Goal: Task Accomplishment & Management: Manage account settings

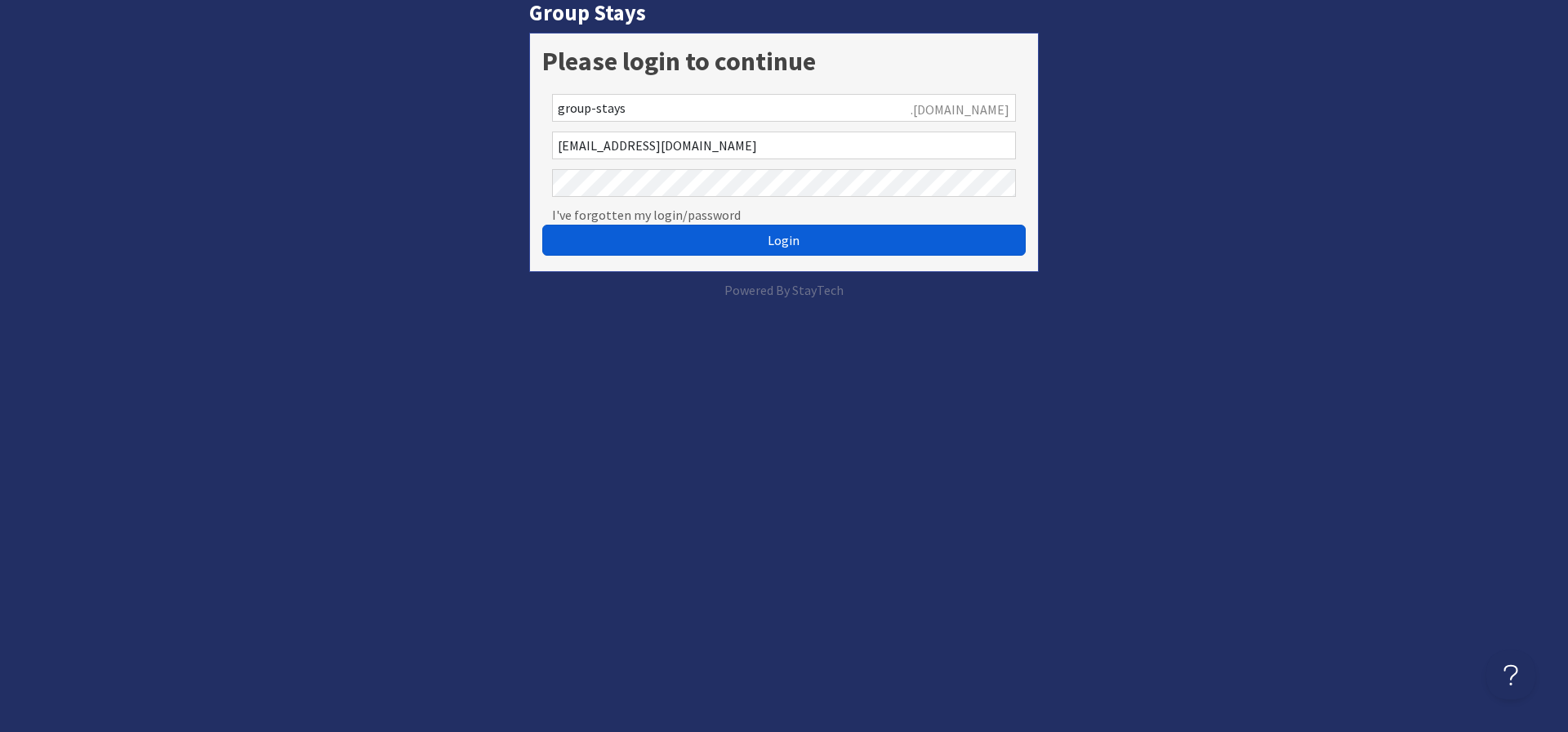
click at [694, 234] on button "Login" at bounding box center [784, 240] width 483 height 31
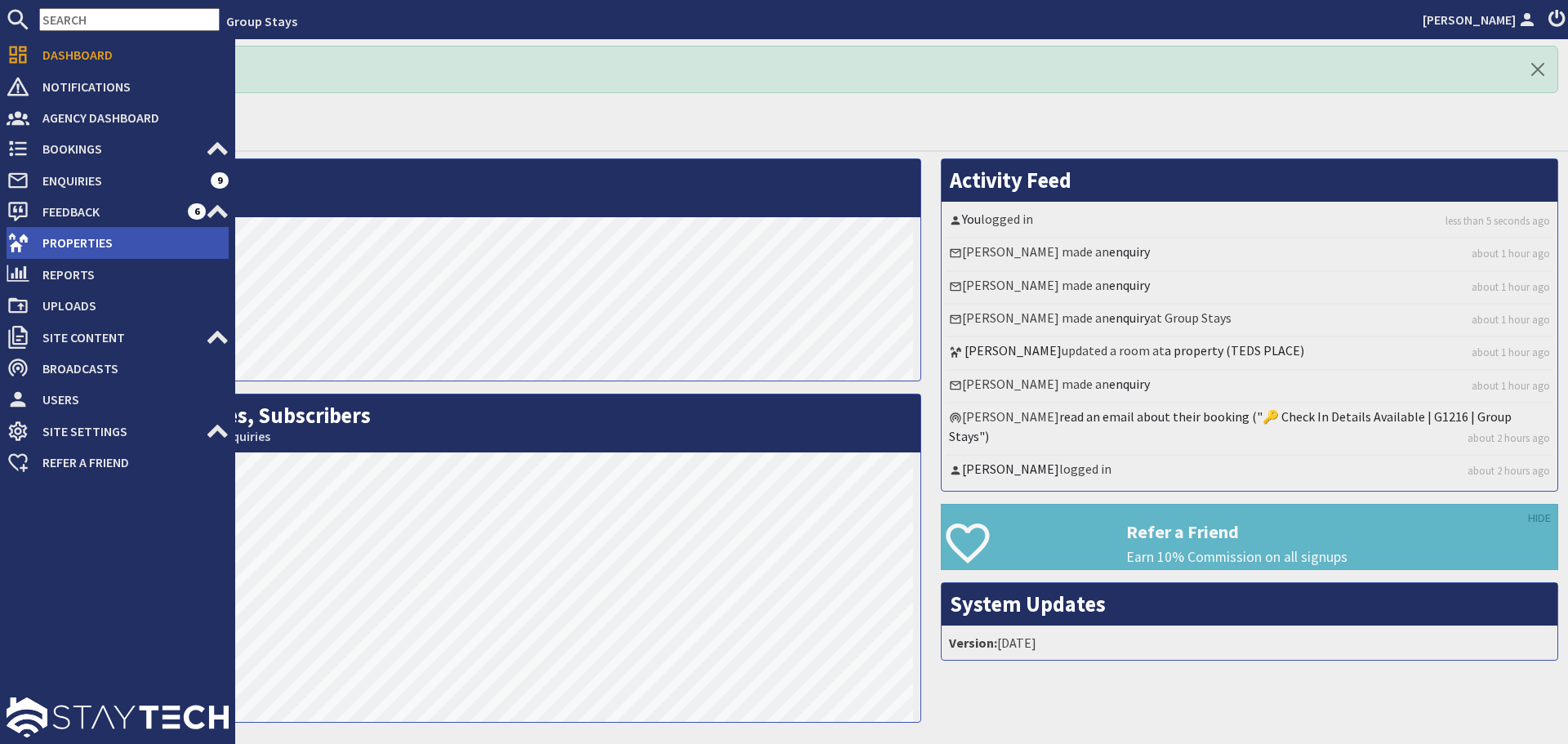
click at [53, 240] on span "Properties" at bounding box center [129, 242] width 199 height 26
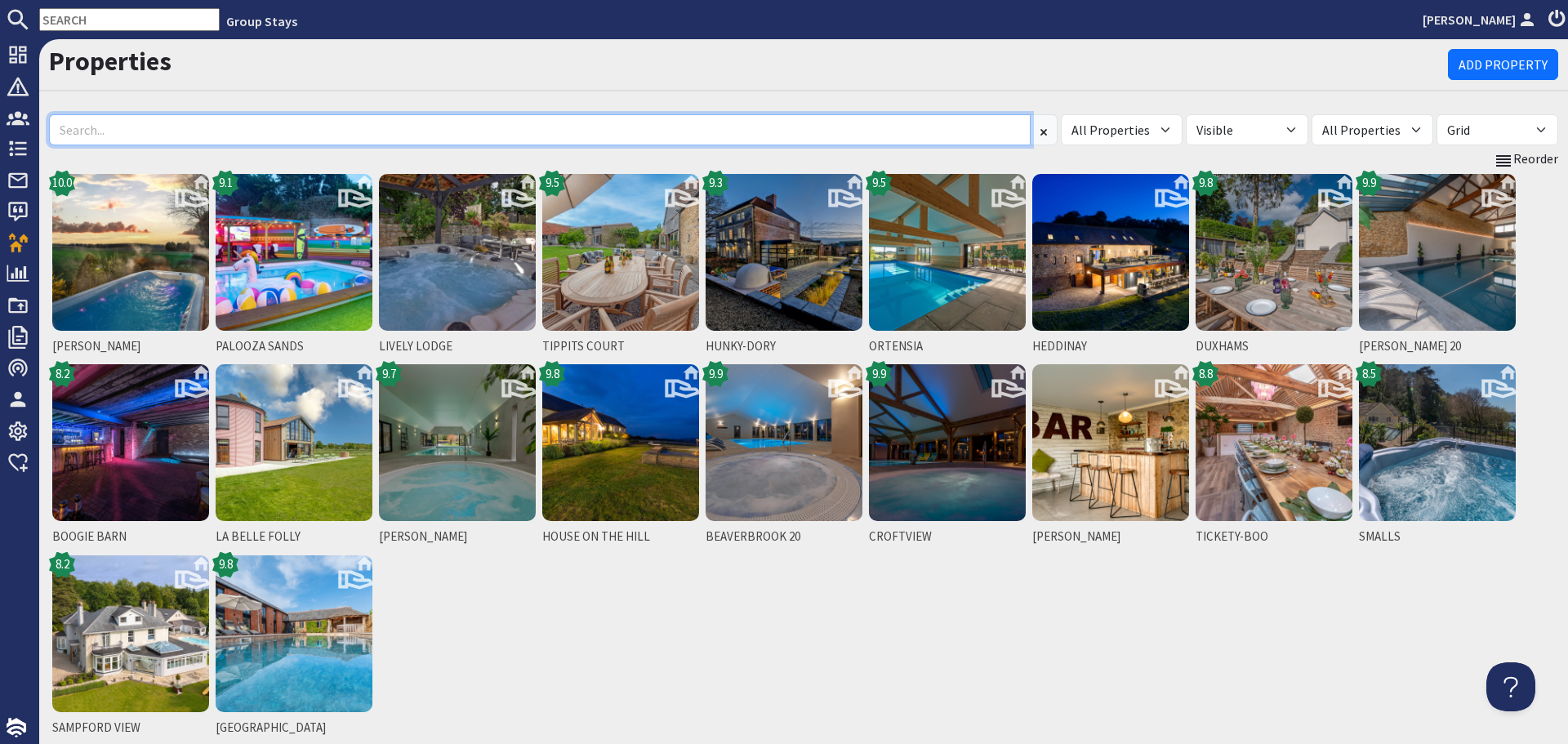
click at [263, 139] on input at bounding box center [539, 130] width 981 height 31
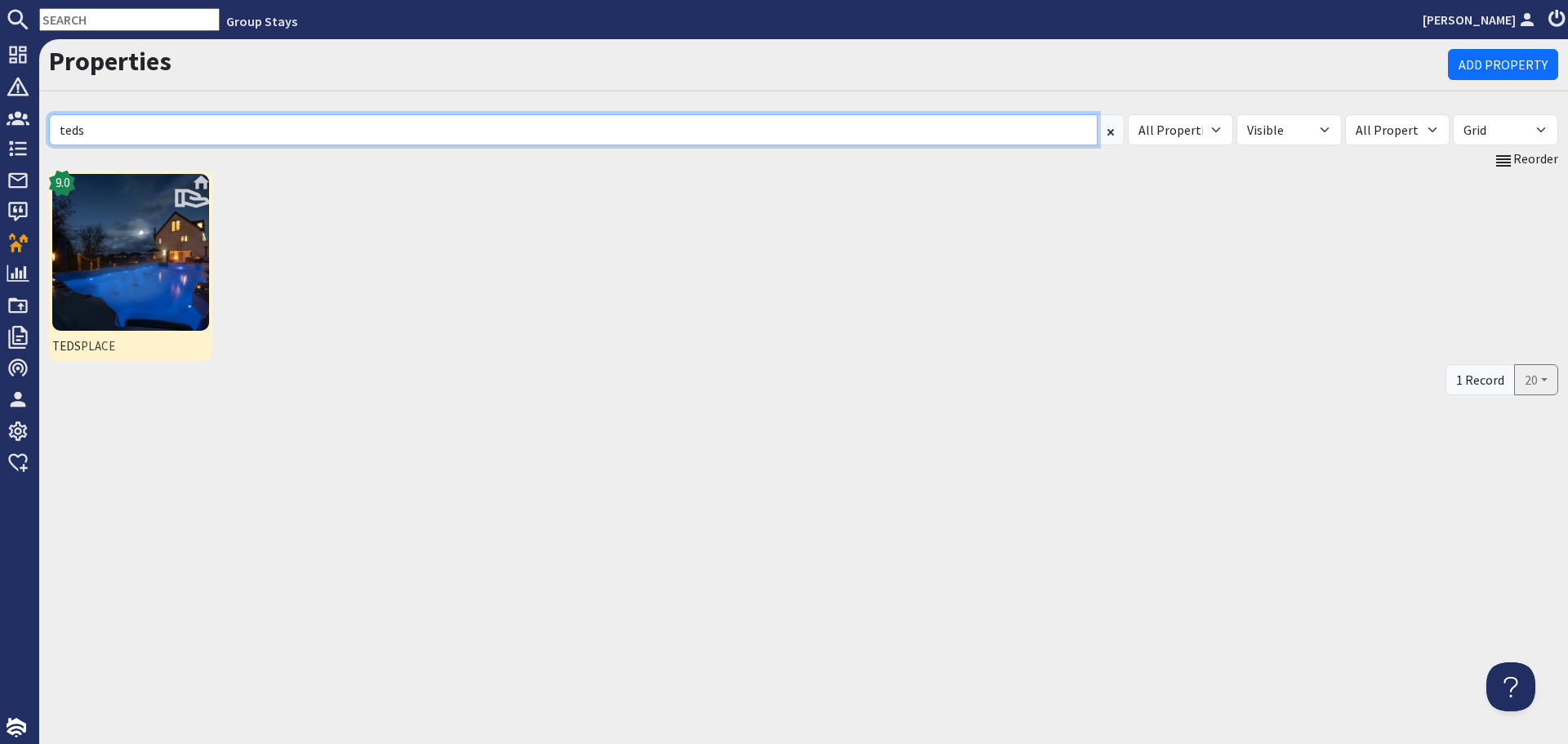
type input "teds"
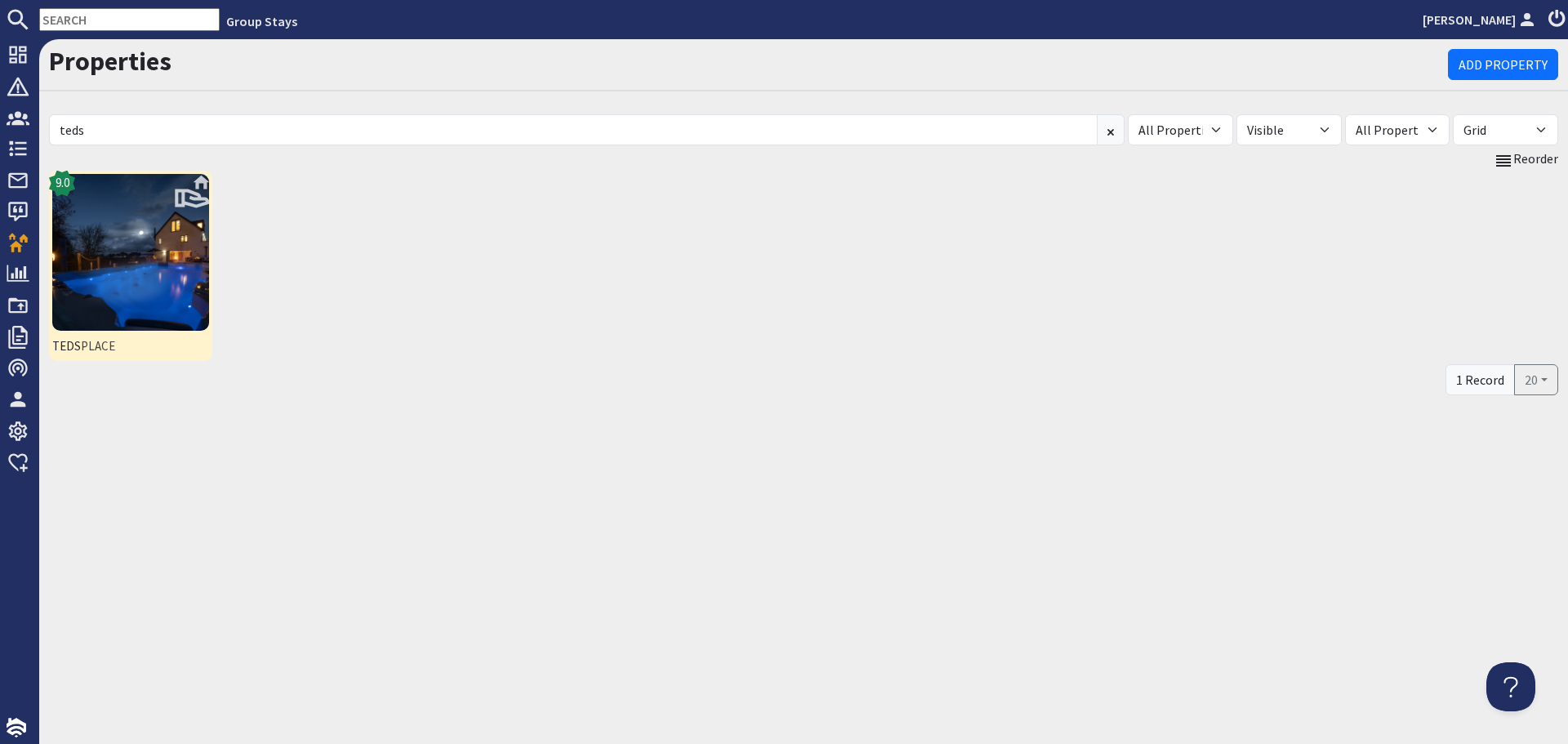
click at [139, 240] on img at bounding box center [130, 252] width 156 height 156
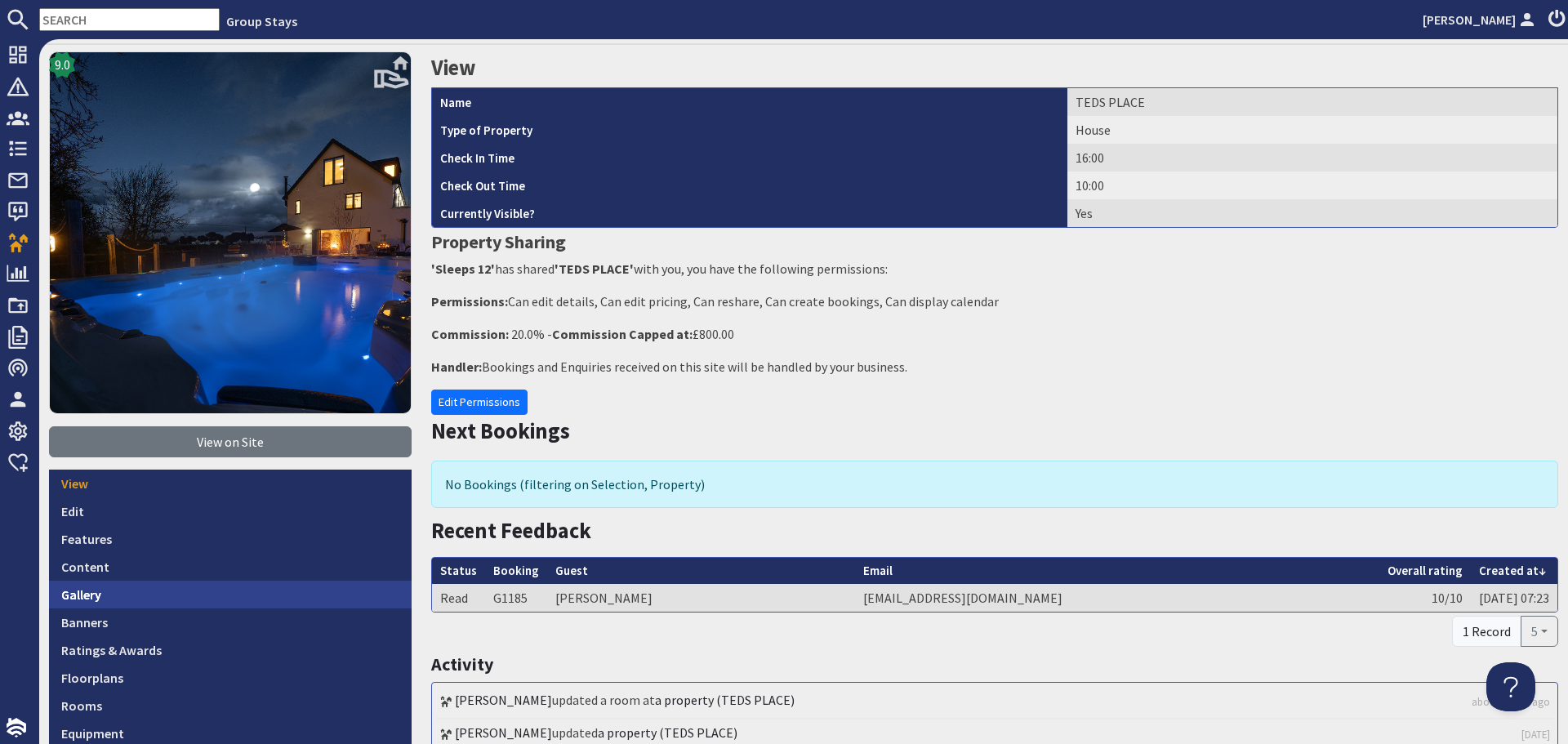
scroll to position [82, 0]
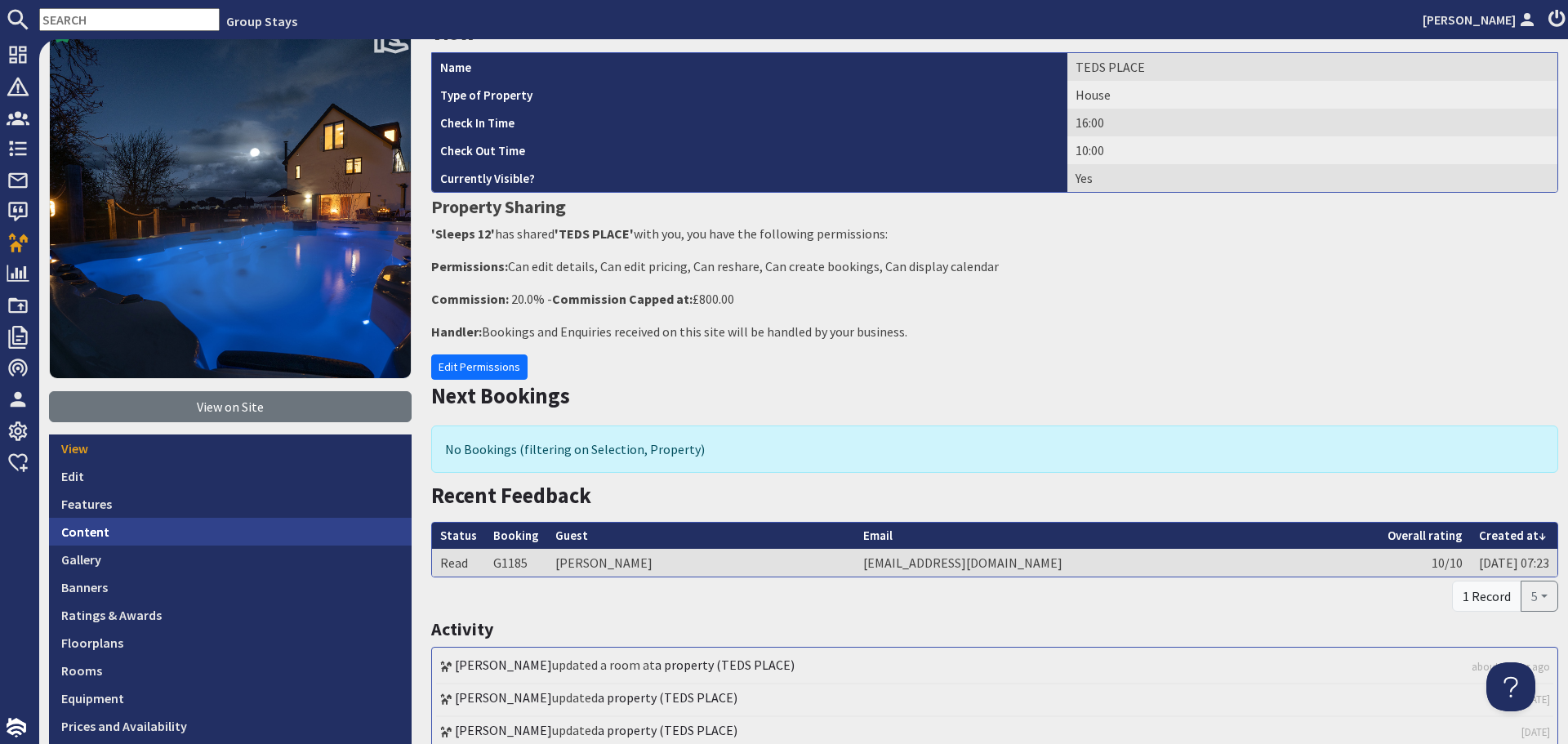
click at [155, 531] on link "Content" at bounding box center [229, 532] width 362 height 28
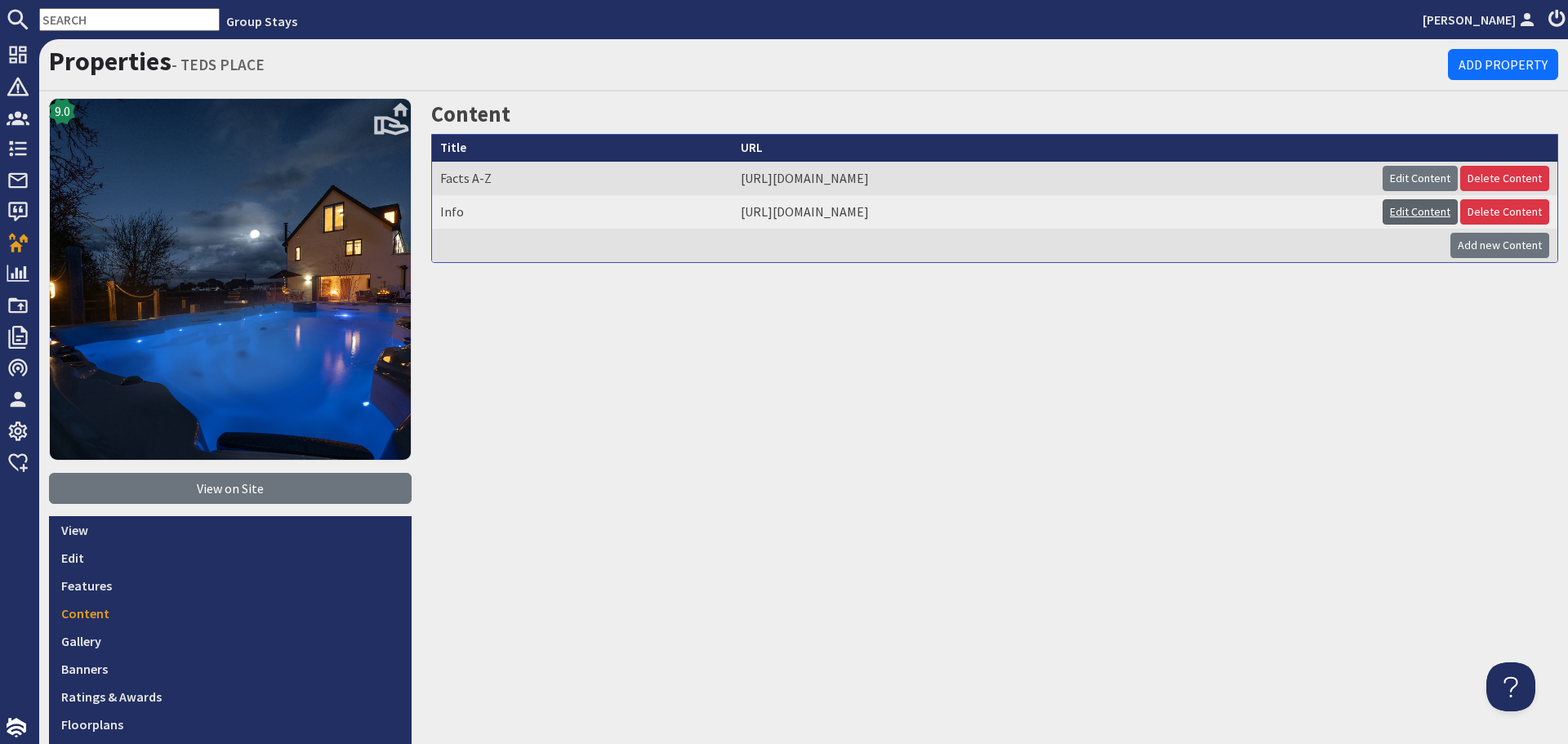
click at [1393, 206] on link "Edit Content" at bounding box center [1419, 211] width 75 height 25
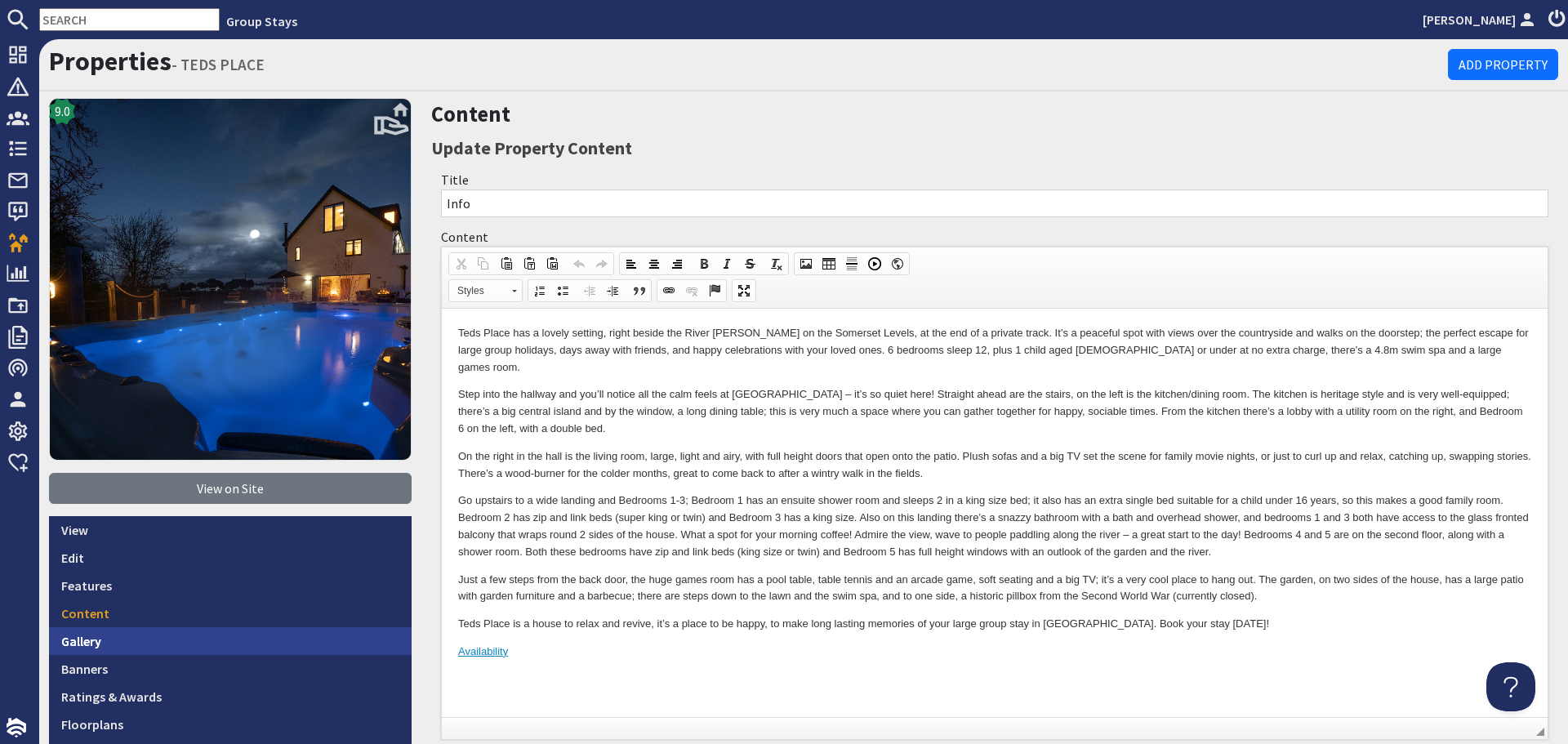
click at [242, 641] on link "Gallery" at bounding box center [229, 641] width 362 height 28
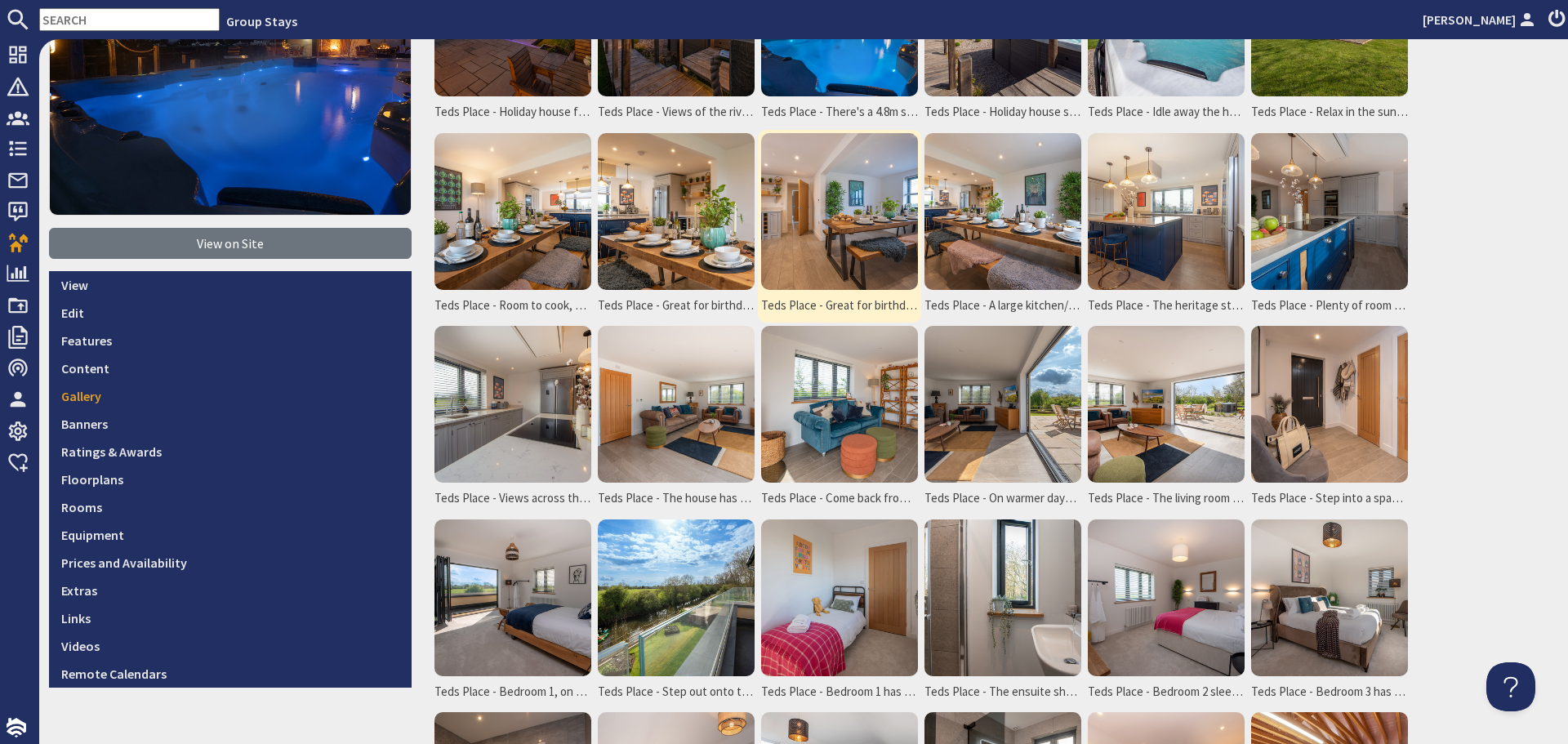
scroll to position [409, 0]
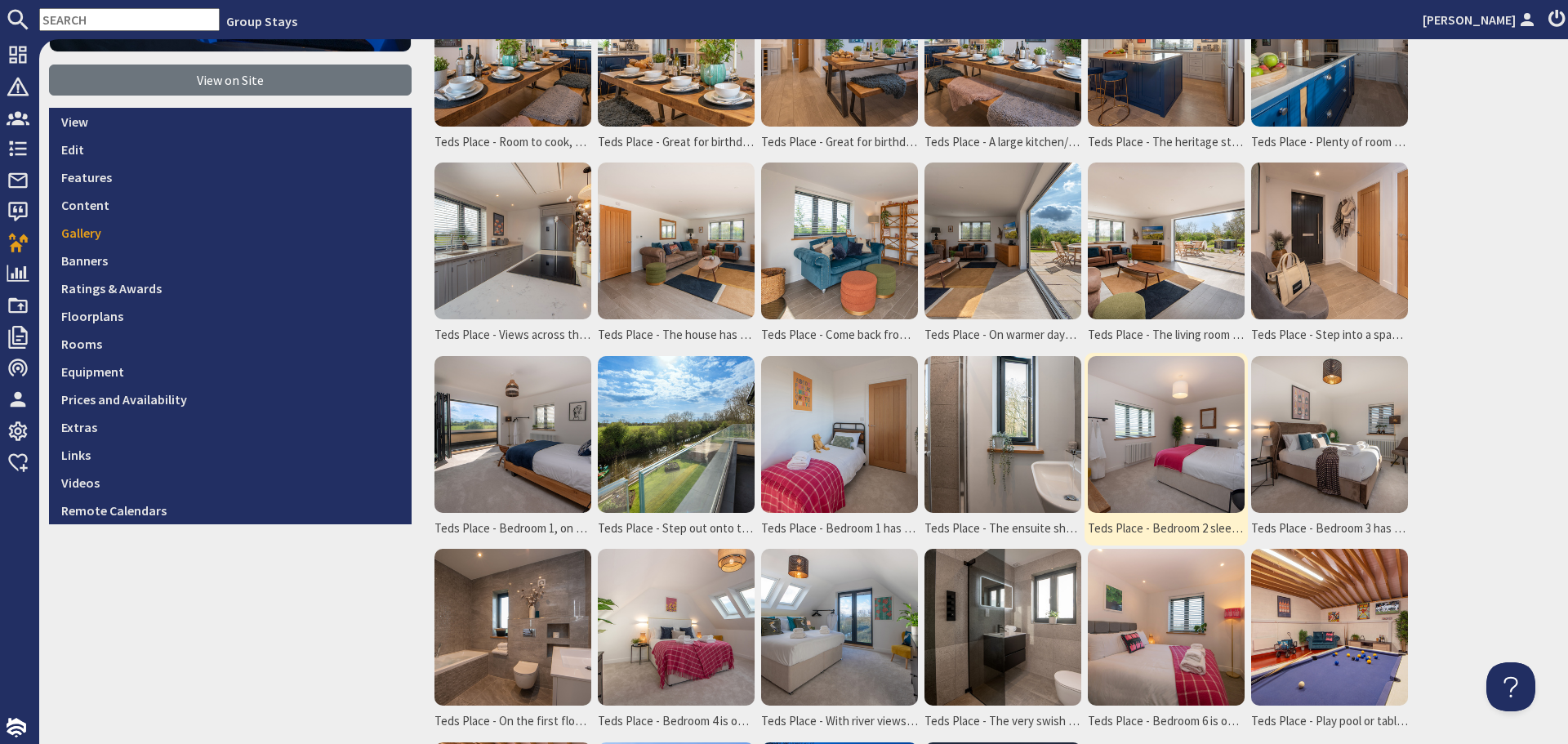
click at [1190, 441] on img at bounding box center [1166, 435] width 156 height 156
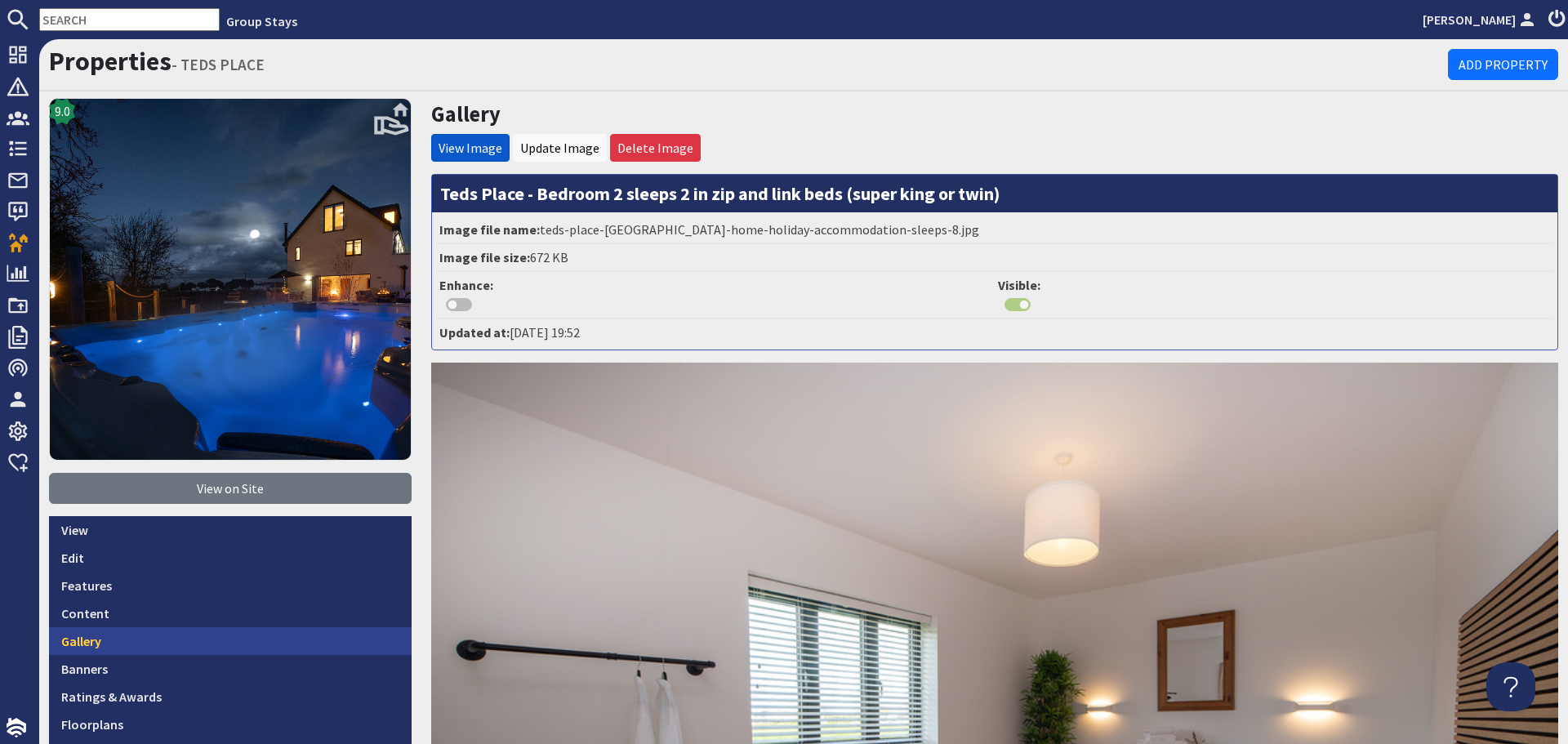
click at [266, 627] on link "Gallery" at bounding box center [229, 641] width 362 height 28
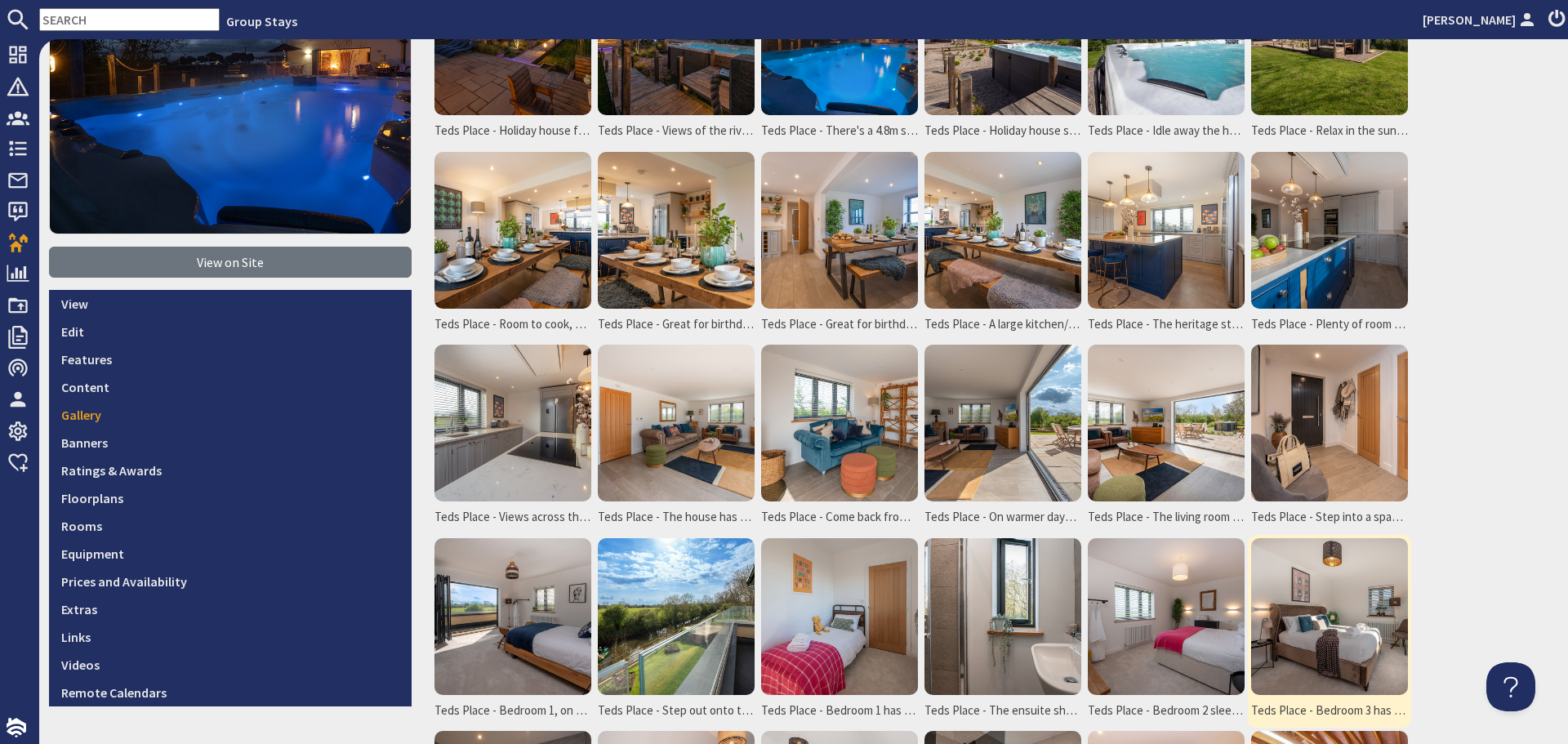
scroll to position [245, 0]
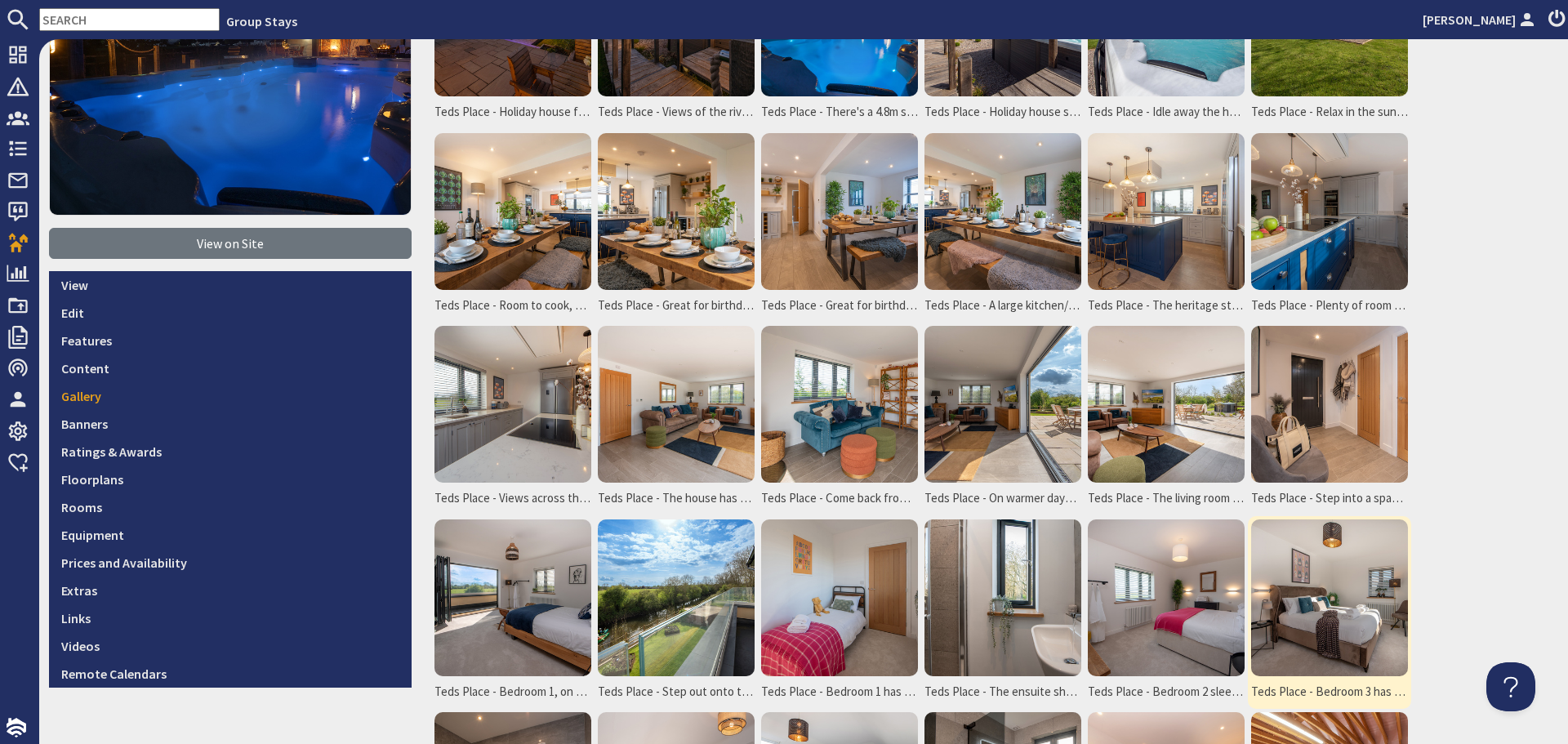
click at [1279, 584] on img at bounding box center [1329, 597] width 156 height 156
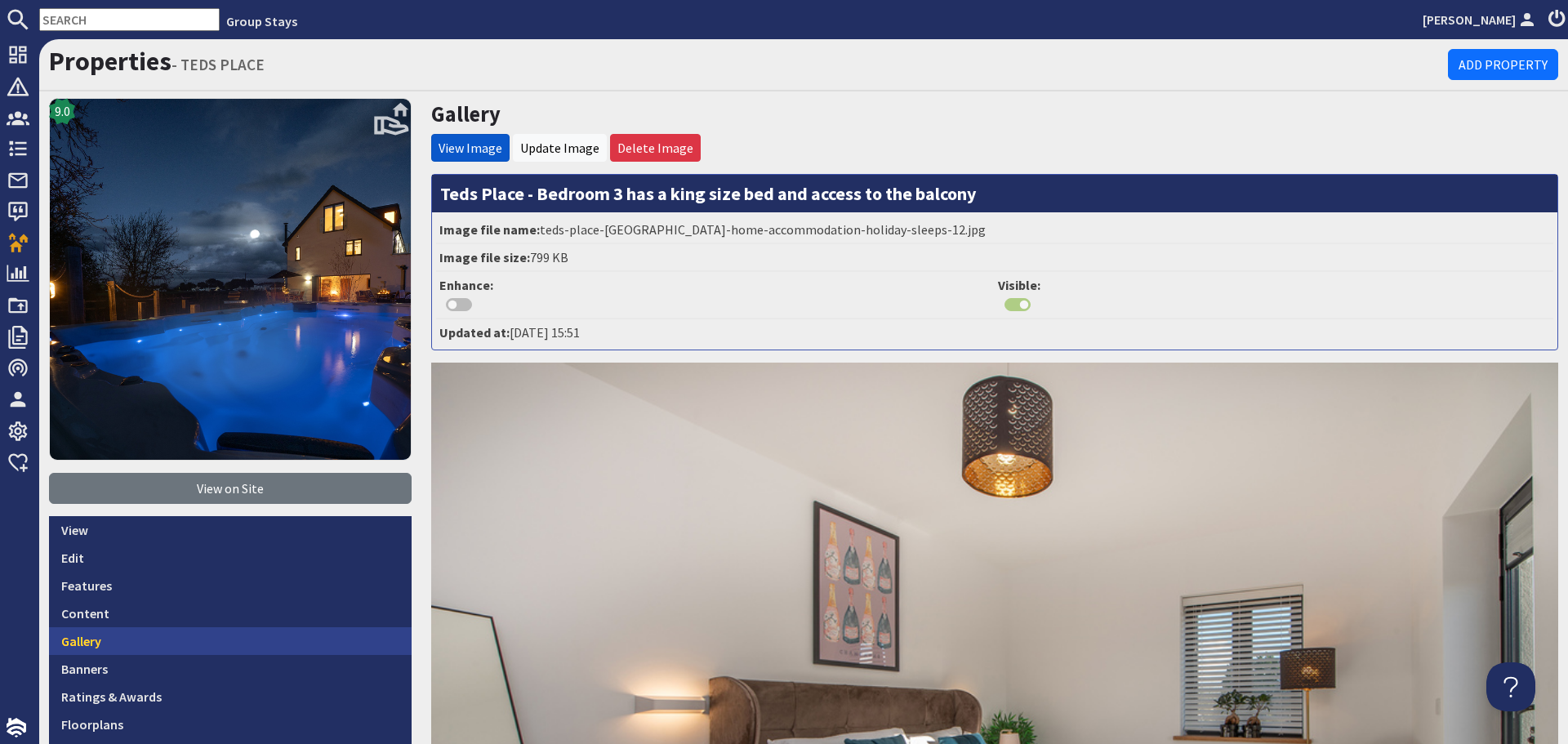
click at [293, 635] on link "Gallery" at bounding box center [229, 641] width 362 height 28
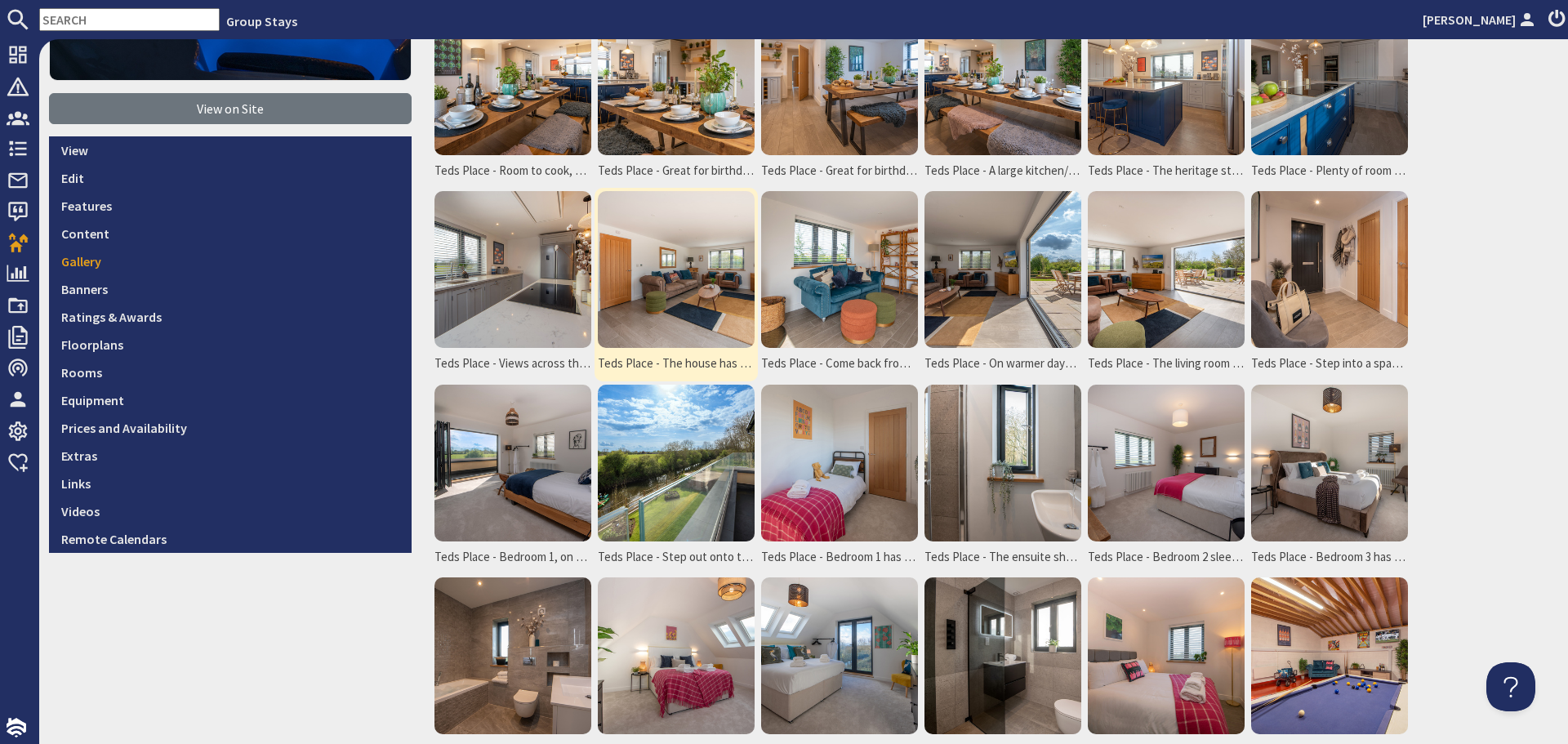
scroll to position [409, 0]
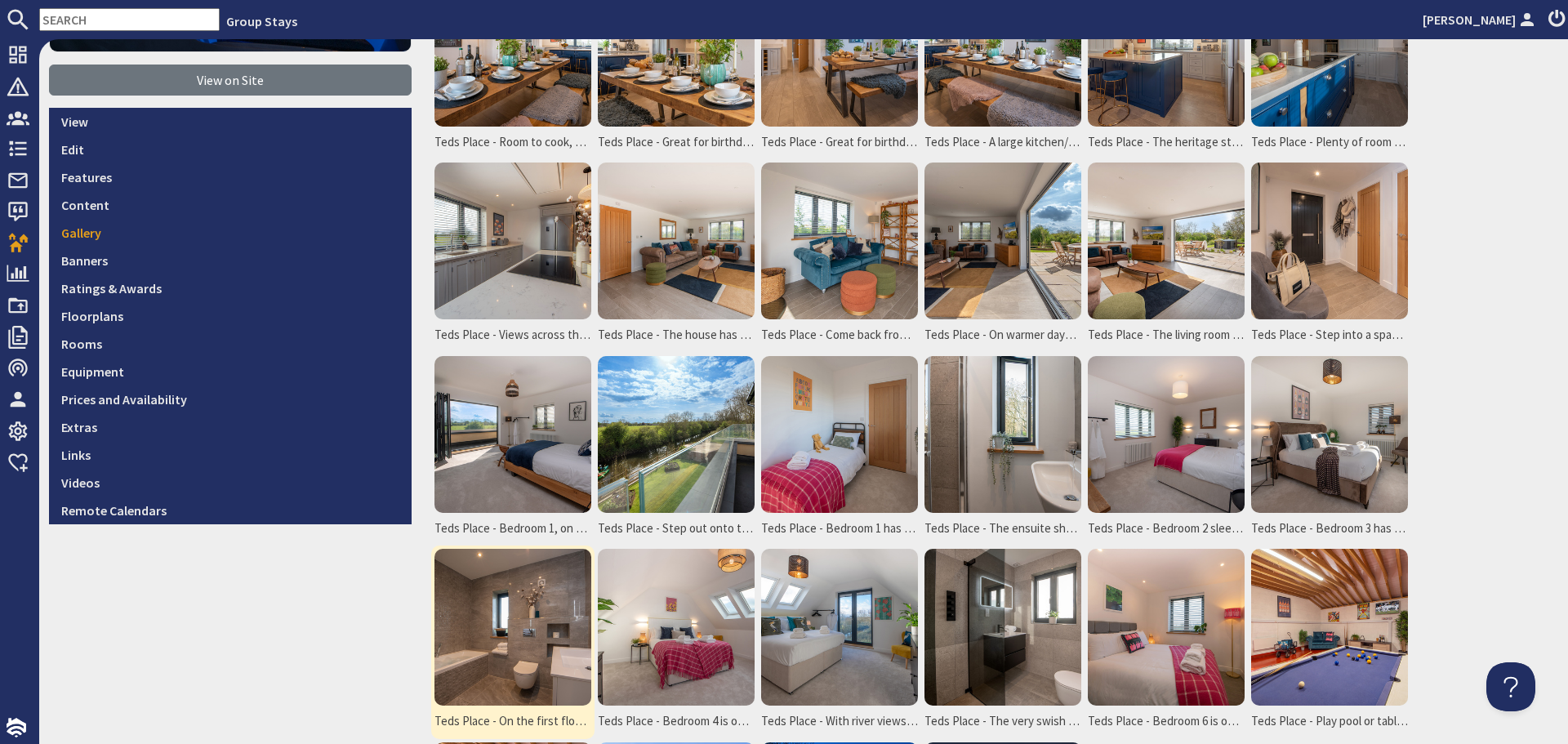
click at [548, 641] on img at bounding box center [513, 627] width 156 height 156
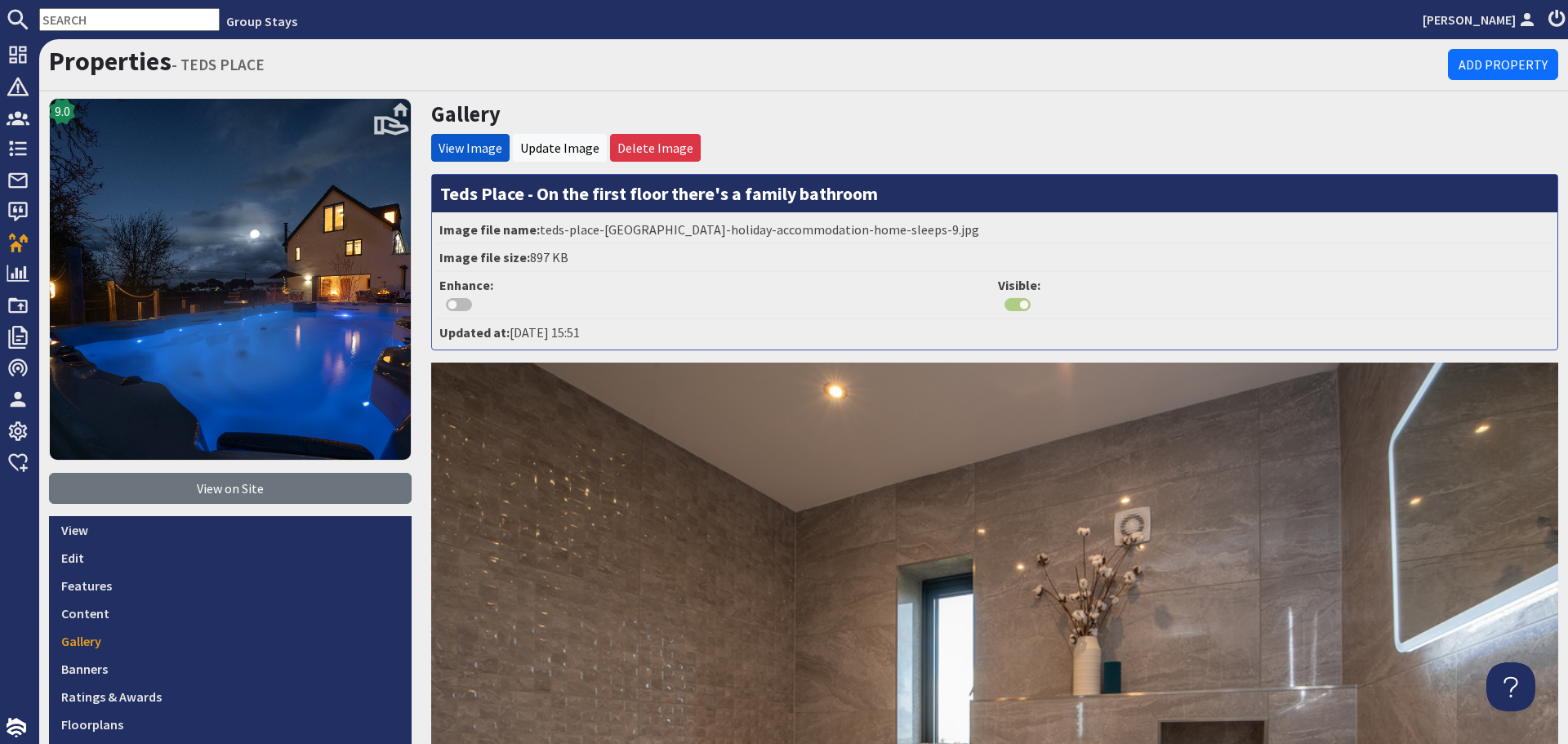
scroll to position [82, 0]
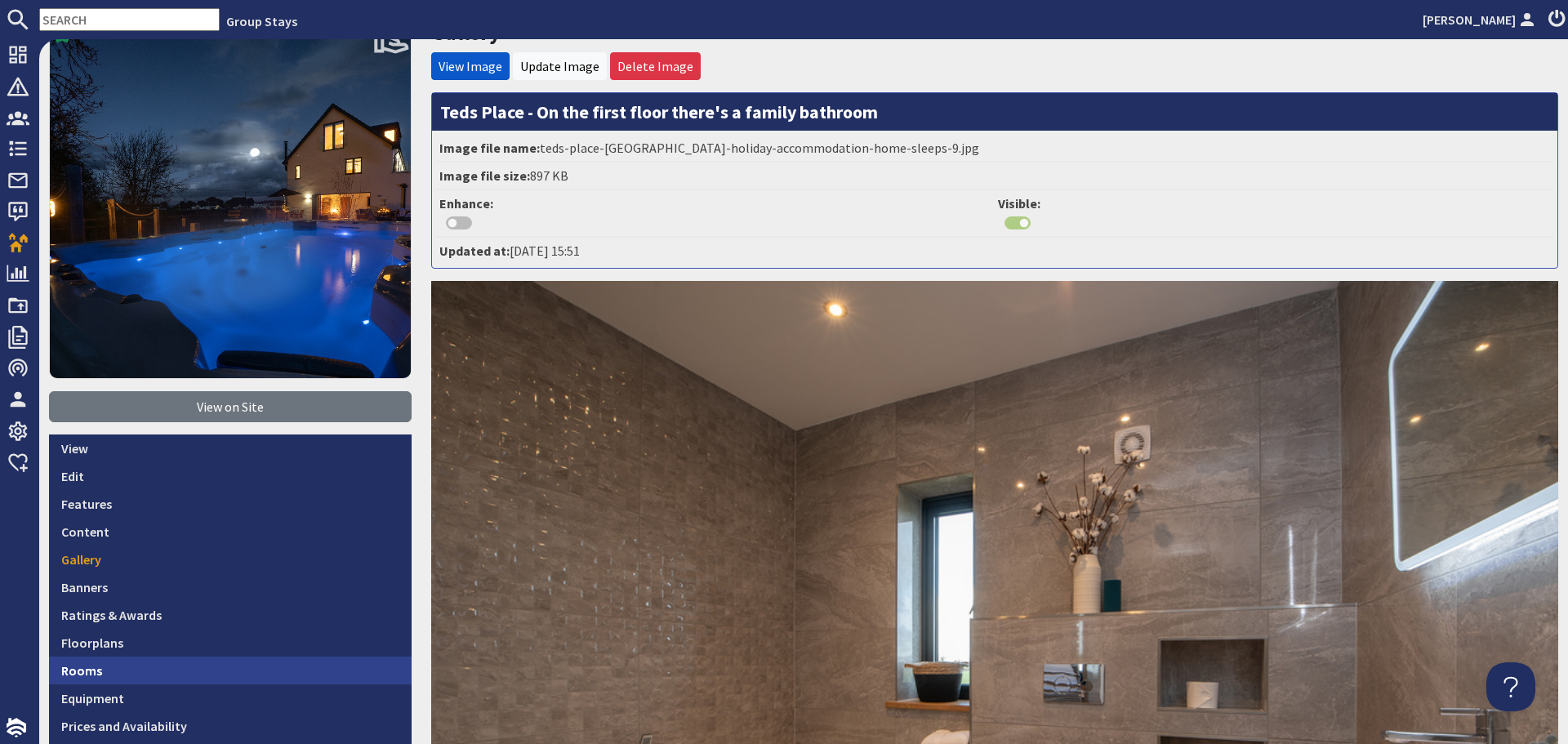
click at [189, 674] on link "Rooms" at bounding box center [229, 670] width 362 height 28
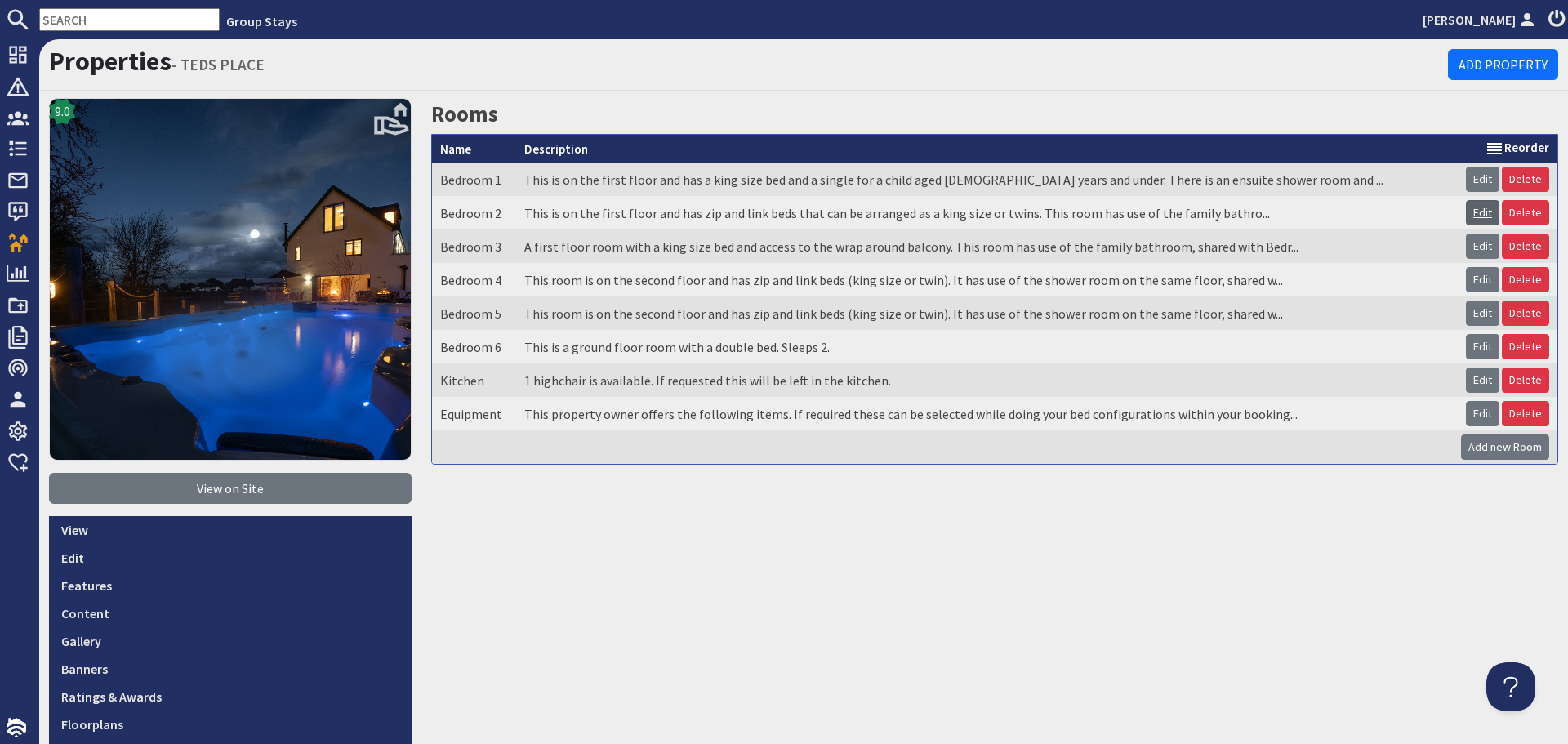
click at [1477, 208] on link "Edit" at bounding box center [1482, 212] width 34 height 25
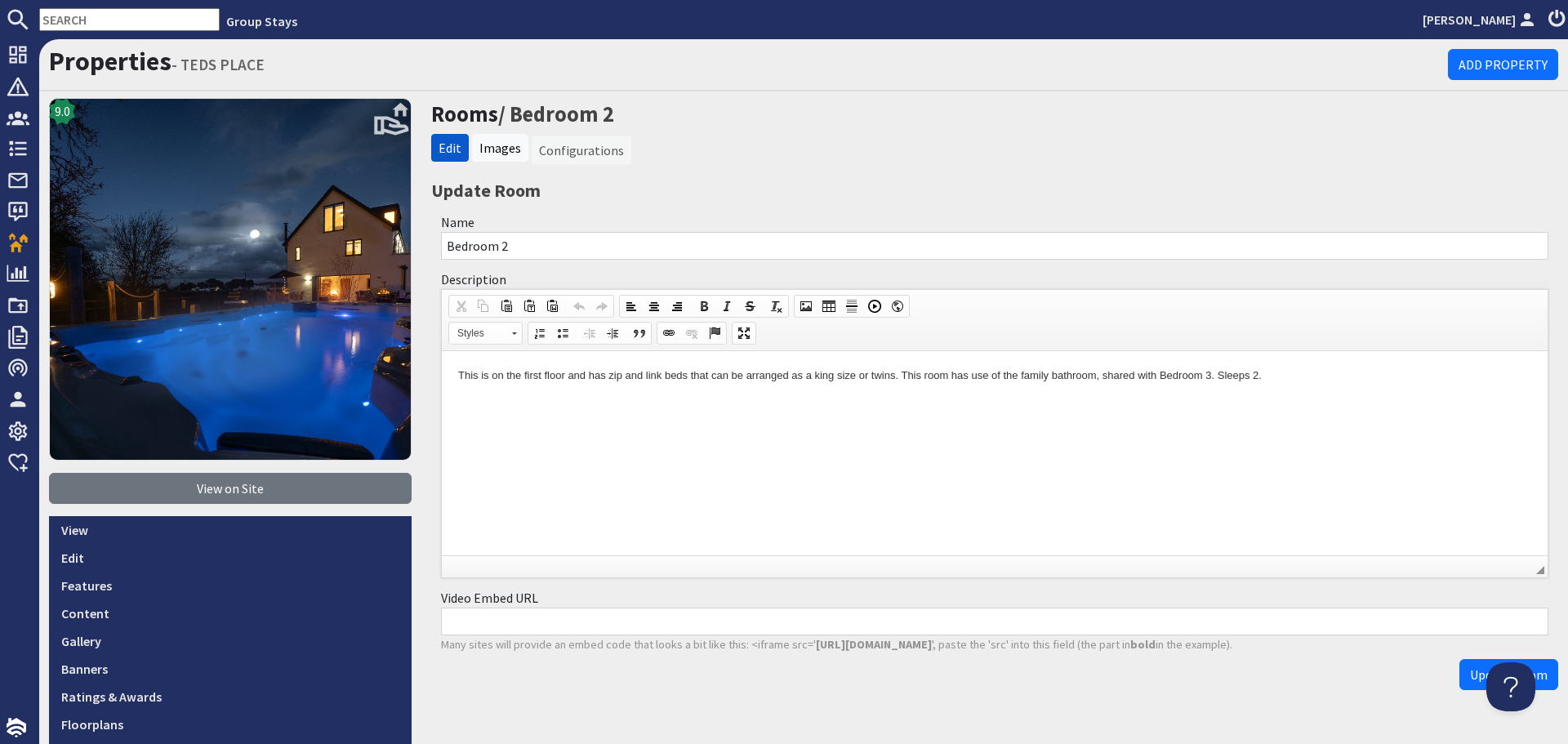
scroll to position [82, 0]
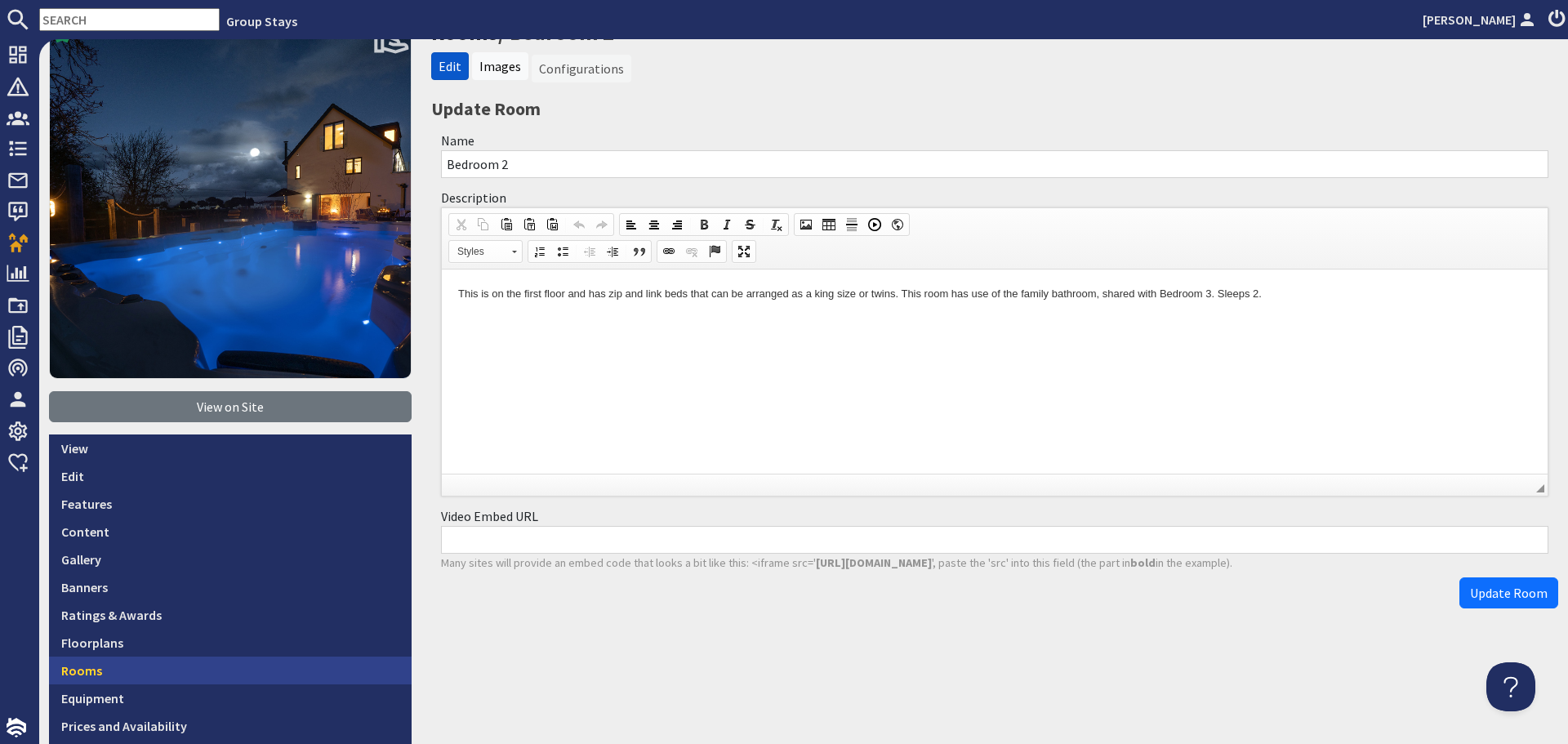
click at [180, 662] on link "Rooms" at bounding box center [229, 670] width 362 height 28
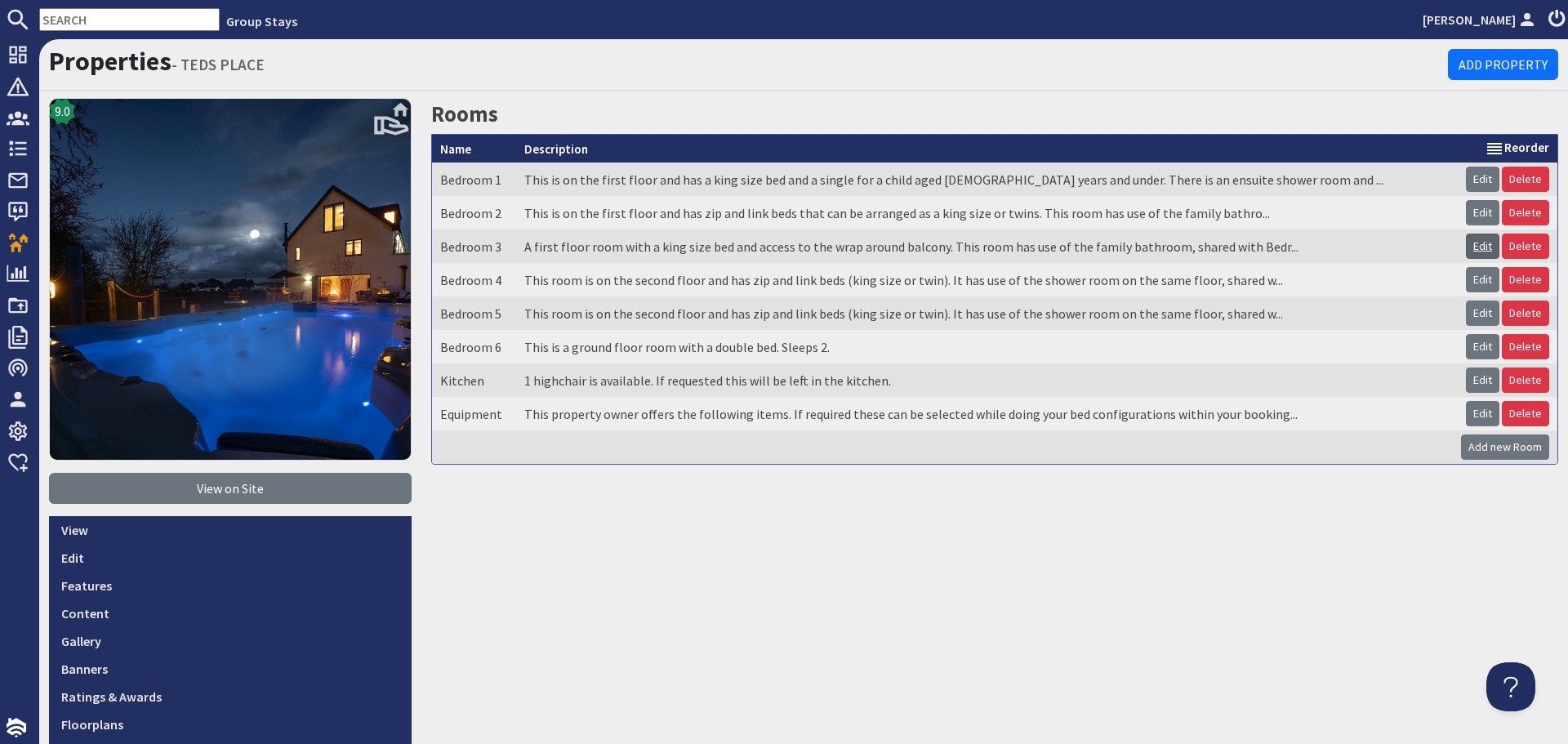
click at [1465, 244] on link "Edit" at bounding box center [1482, 246] width 34 height 25
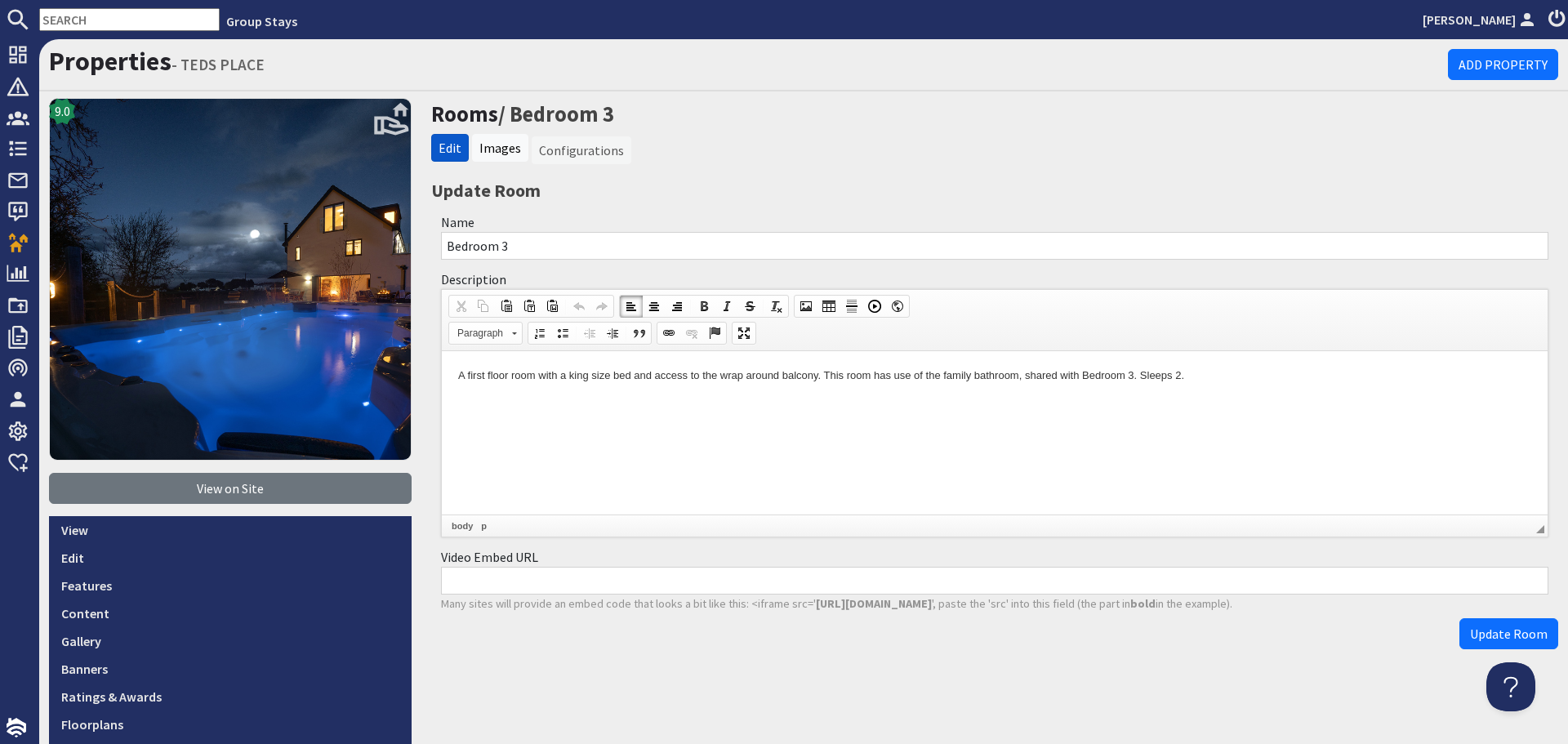
click at [1131, 375] on p "A first floor room with a king size bed and access to the wrap around balcony. …" at bounding box center [994, 375] width 1073 height 17
click at [1470, 634] on span "Update Room" at bounding box center [1508, 634] width 77 height 17
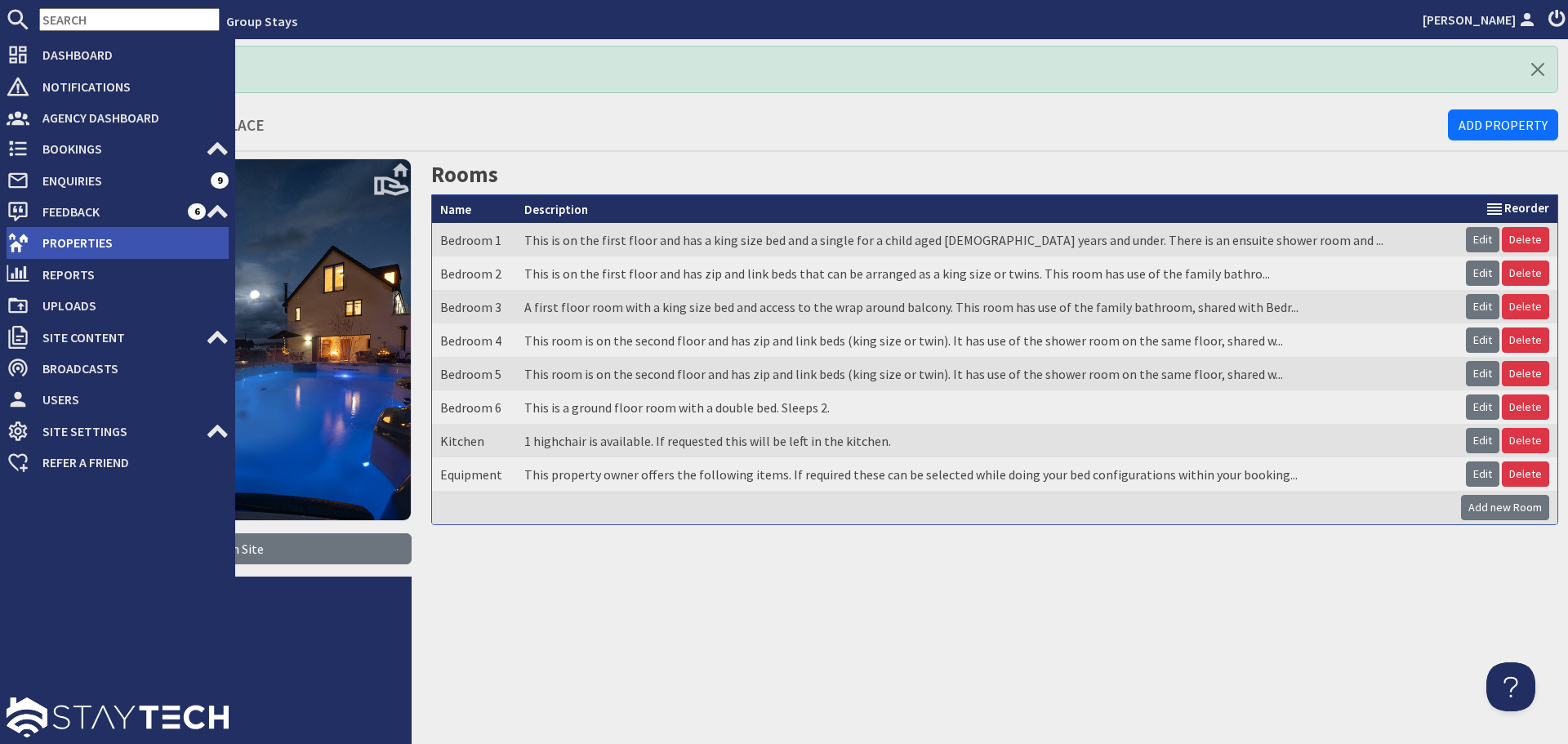
click at [34, 255] on span "Properties" at bounding box center [129, 242] width 199 height 26
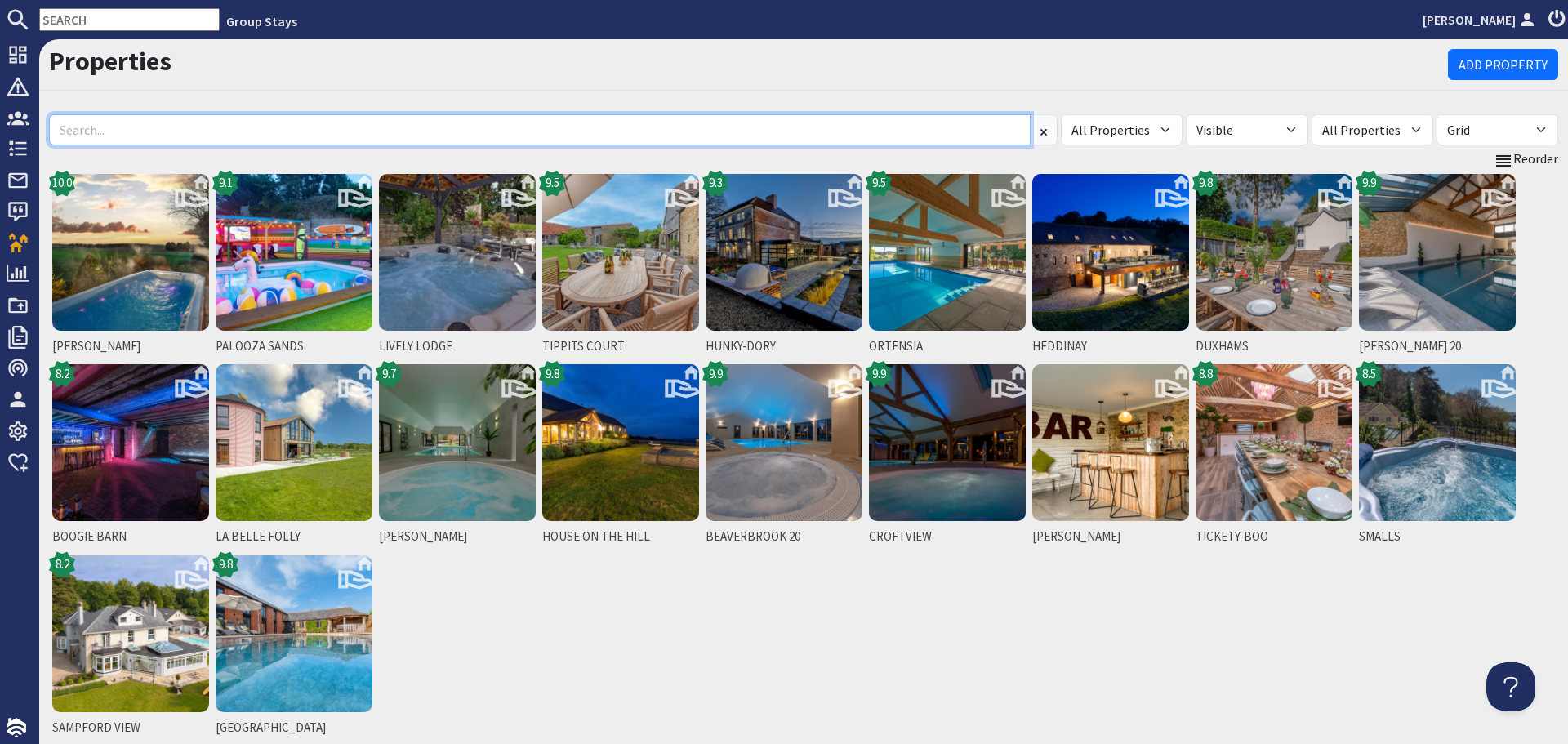
click at [469, 132] on input at bounding box center [539, 130] width 981 height 31
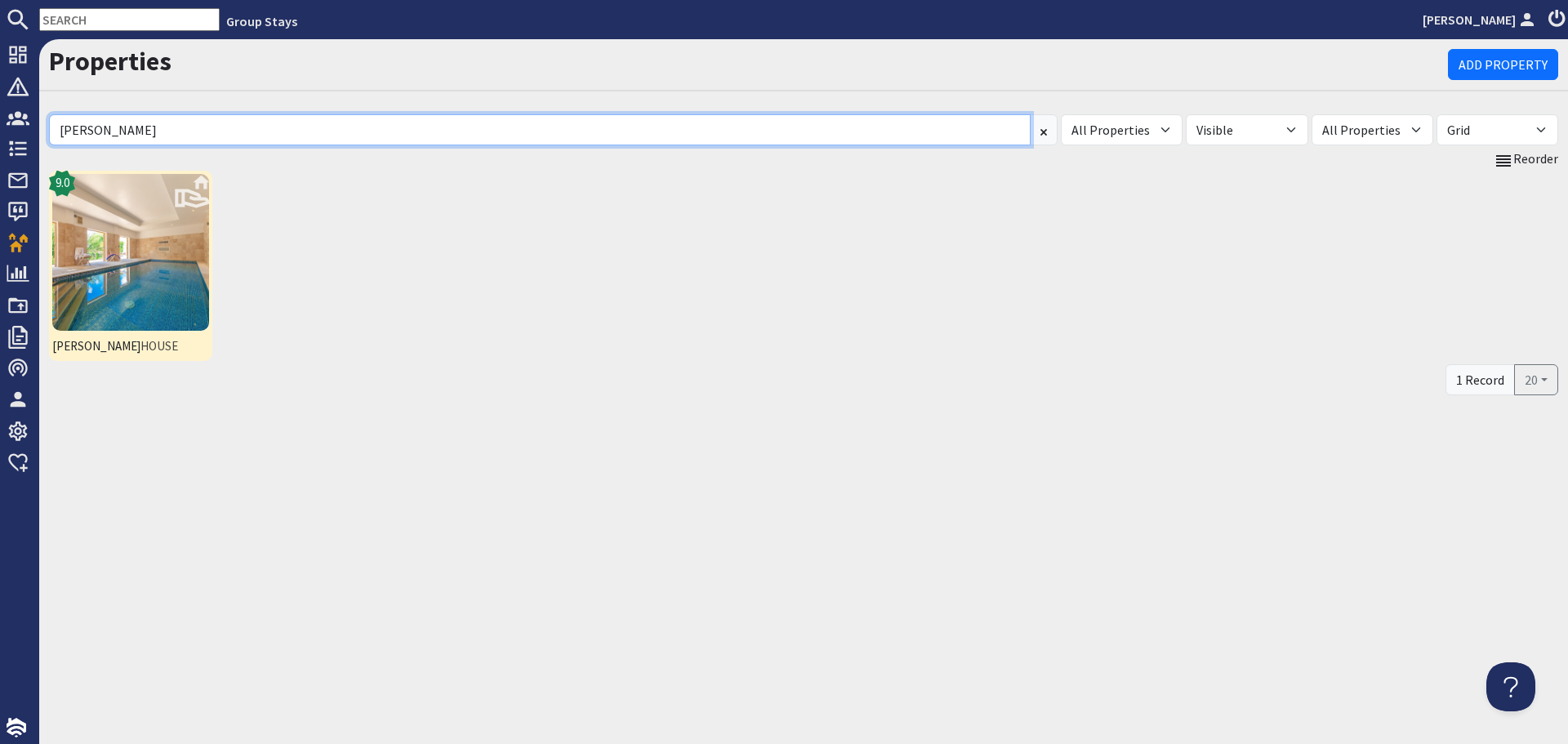
type input "berry"
click at [196, 296] on img at bounding box center [130, 252] width 156 height 156
